Goal: Task Accomplishment & Management: Complete application form

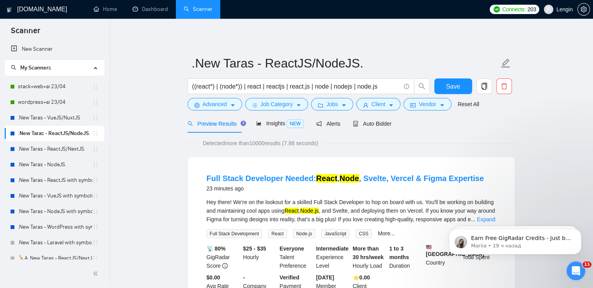
click at [68, 145] on link ".New Taras - ReactJS/NextJS." at bounding box center [55, 149] width 74 height 16
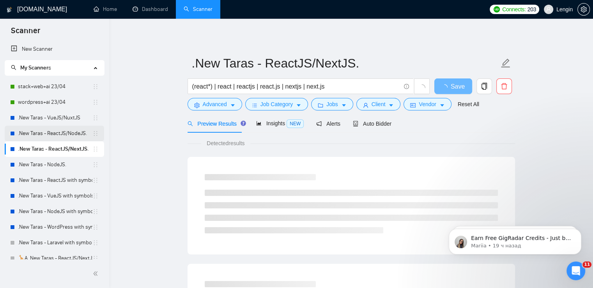
click at [49, 133] on link ".New Taras - ReactJS/NodeJS." at bounding box center [55, 134] width 74 height 16
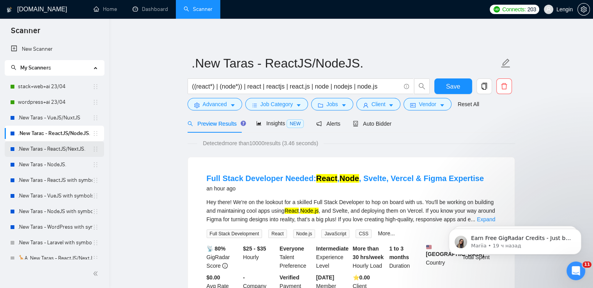
click at [74, 145] on link ".New Taras - ReactJS/NextJS." at bounding box center [55, 149] width 74 height 16
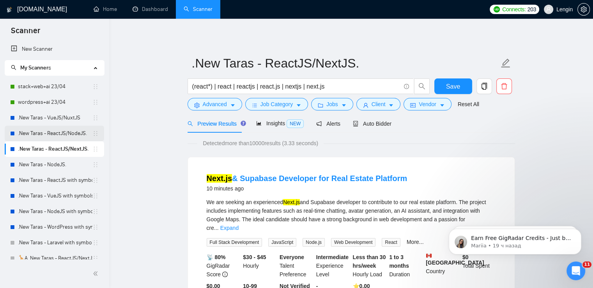
click at [71, 134] on link ".New Taras - ReactJS/NodeJS." at bounding box center [55, 134] width 74 height 16
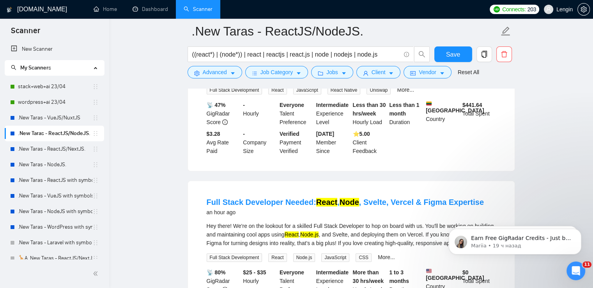
scroll to position [150, 0]
click at [76, 147] on link ".New Taras - ReactJS/NextJS." at bounding box center [55, 149] width 74 height 16
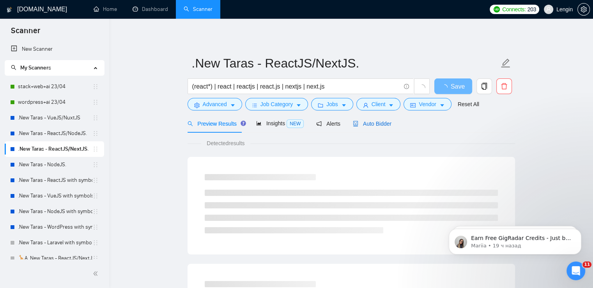
click at [368, 124] on span "Auto Bidder" at bounding box center [372, 123] width 39 height 6
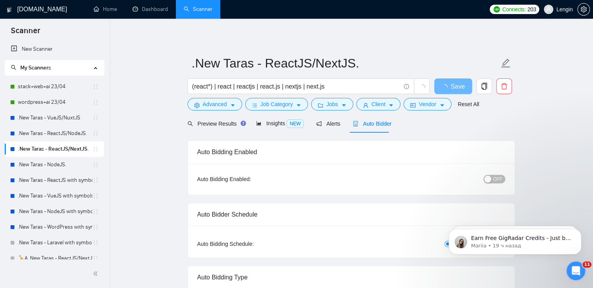
radio input "false"
radio input "true"
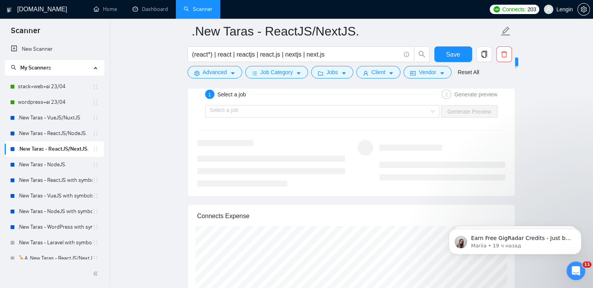
scroll to position [1654, 0]
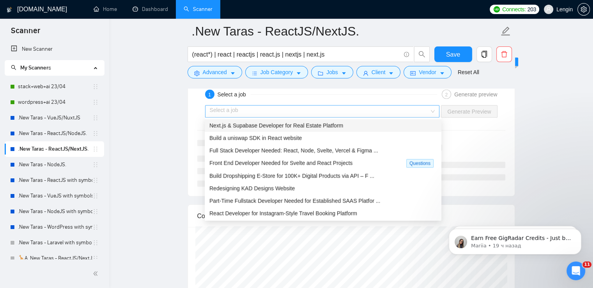
click at [436, 105] on div "Select a job" at bounding box center [322, 111] width 235 height 12
click at [349, 129] on div "Next.js & Supabase Developer for Real Estate Platform" at bounding box center [322, 125] width 227 height 9
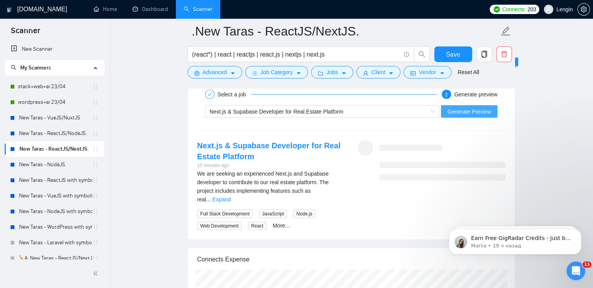
click at [474, 110] on span "Generate Preview" at bounding box center [469, 111] width 44 height 9
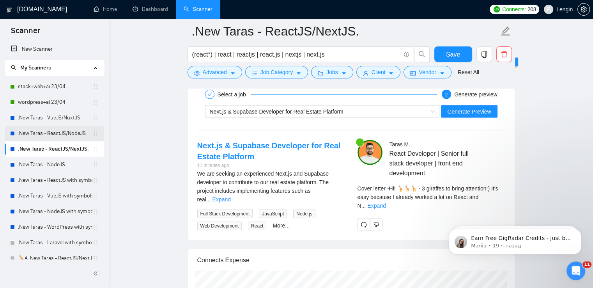
click at [69, 134] on link ".New Taras - ReactJS/NodeJS." at bounding box center [55, 134] width 74 height 16
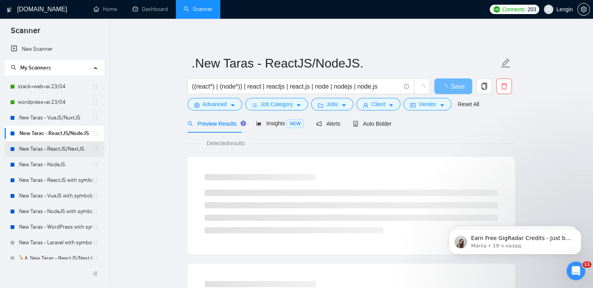
click at [64, 147] on link ".New Taras - ReactJS/NextJS." at bounding box center [55, 149] width 74 height 16
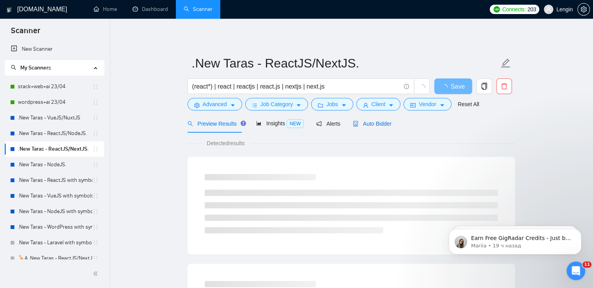
click at [377, 124] on span "Auto Bidder" at bounding box center [372, 123] width 39 height 6
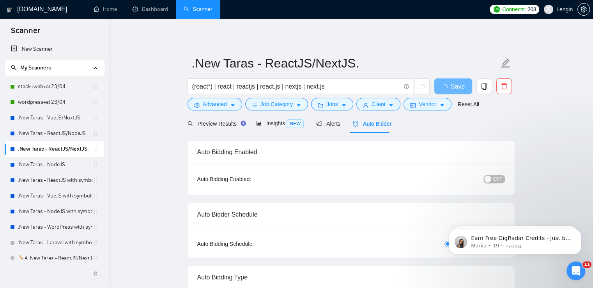
radio input "false"
radio input "true"
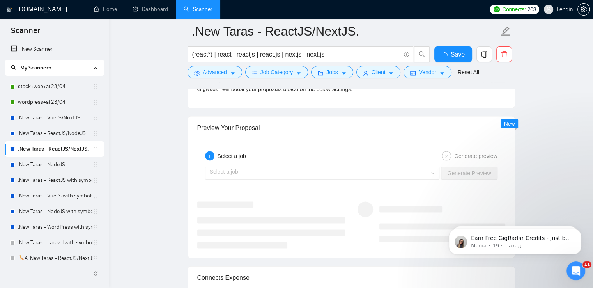
scroll to position [1601, 0]
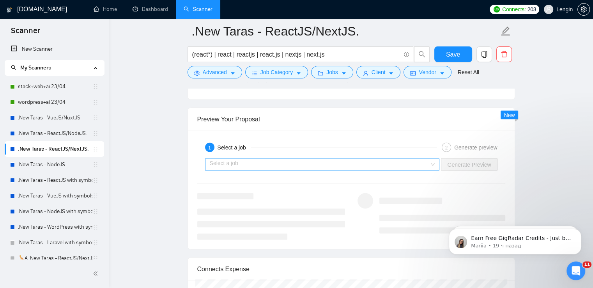
click at [433, 159] on div "Select a job" at bounding box center [322, 164] width 235 height 12
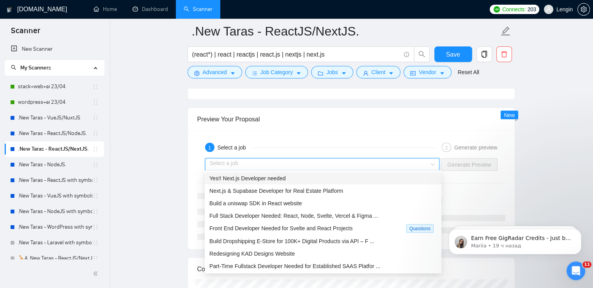
click at [349, 179] on div "Yes!! Next.js Developer needed" at bounding box center [322, 178] width 227 height 9
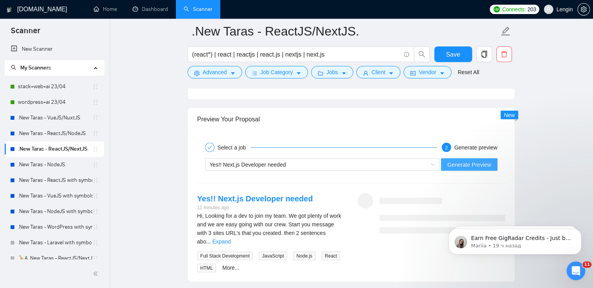
click at [466, 165] on span "Generate Preview" at bounding box center [469, 164] width 44 height 9
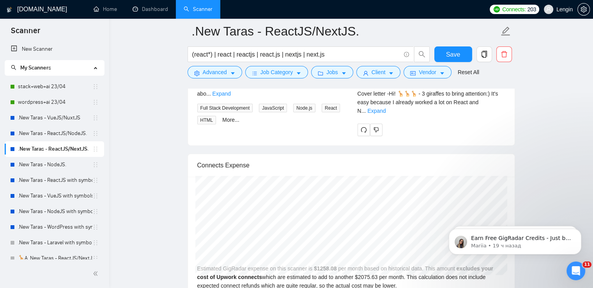
scroll to position [1749, 0]
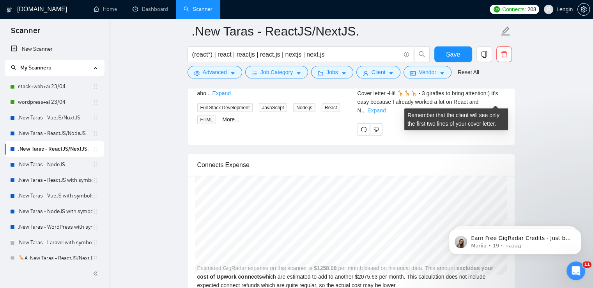
click at [385, 107] on link "Expand" at bounding box center [376, 110] width 18 height 6
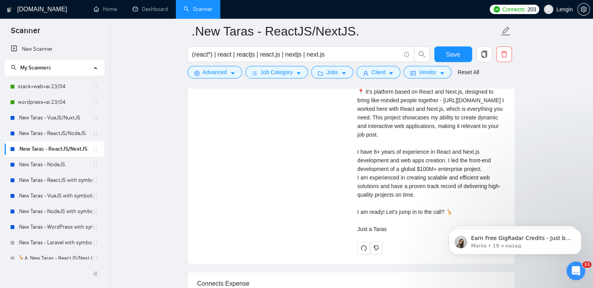
scroll to position [1837, 0]
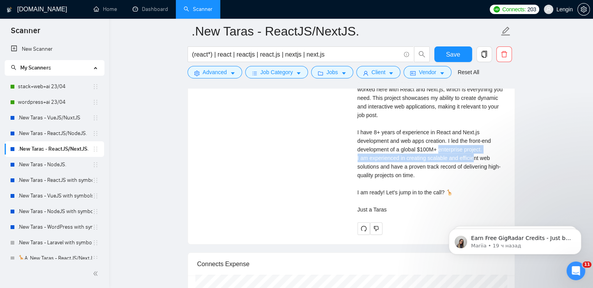
drag, startPoint x: 447, startPoint y: 148, endPoint x: 493, endPoint y: 159, distance: 47.0
click at [493, 159] on div "Cover letter Hi! 🦒🦒🦒 - 3 giraffes to bring attention:) It's easy because I alre…" at bounding box center [431, 111] width 148 height 206
copy div "d the front-end development of a global $100M+ enterprise project. I"
click at [69, 133] on link ".New Taras - ReactJS/NodeJS." at bounding box center [55, 134] width 74 height 16
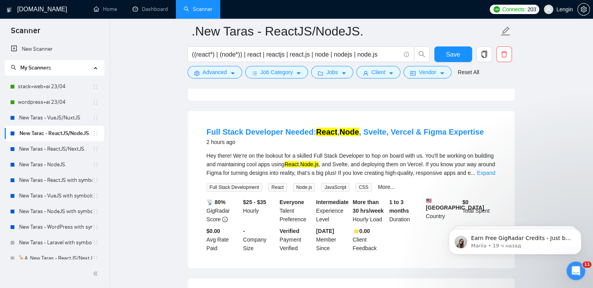
scroll to position [224, 0]
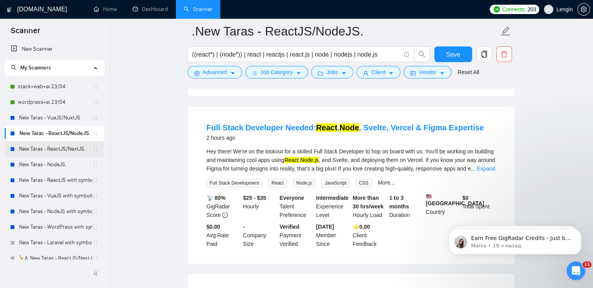
click at [74, 149] on link ".New Taras - ReactJS/NextJS." at bounding box center [55, 149] width 74 height 16
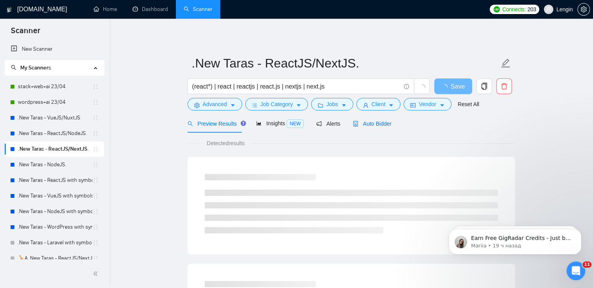
click at [374, 127] on div "Auto Bidder" at bounding box center [372, 123] width 39 height 9
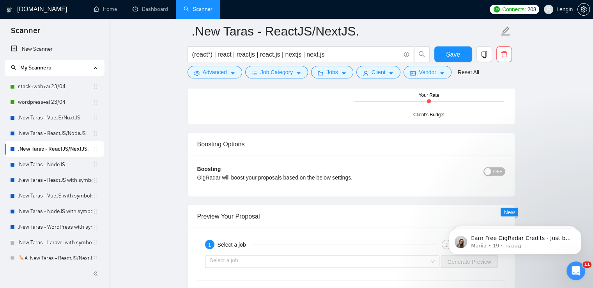
scroll to position [1629, 0]
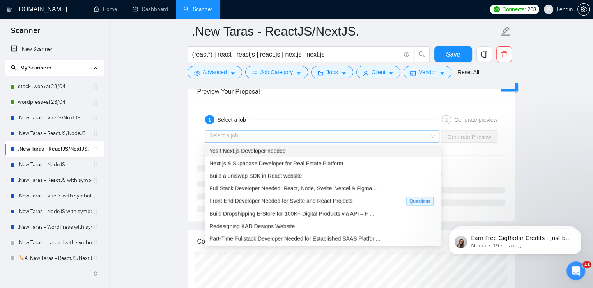
click at [433, 135] on div "Select a job" at bounding box center [322, 137] width 235 height 12
click at [314, 154] on div "Yes!! Next.js Developer needed" at bounding box center [322, 151] width 227 height 9
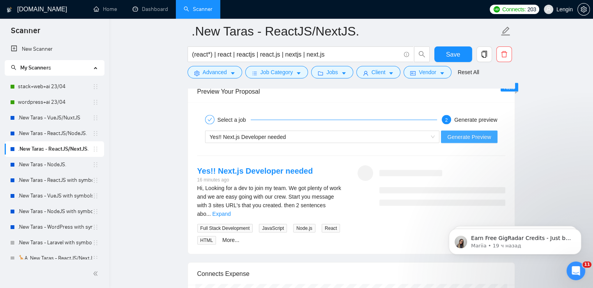
click at [485, 138] on span "Generate Preview" at bounding box center [469, 137] width 44 height 9
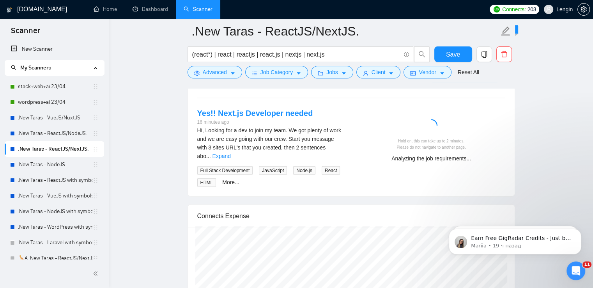
scroll to position [1683, 0]
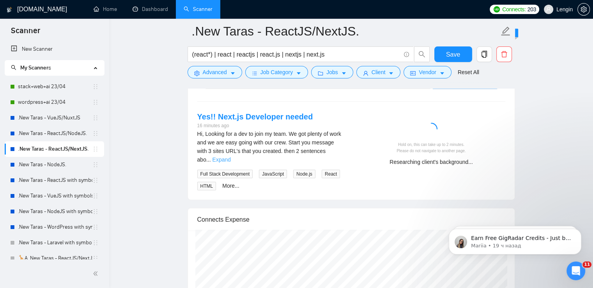
click at [231, 156] on link "Expand" at bounding box center [221, 159] width 18 height 6
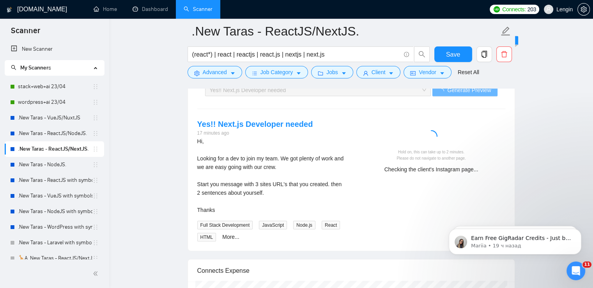
scroll to position [1679, 0]
